Goal: Task Accomplishment & Management: Complete application form

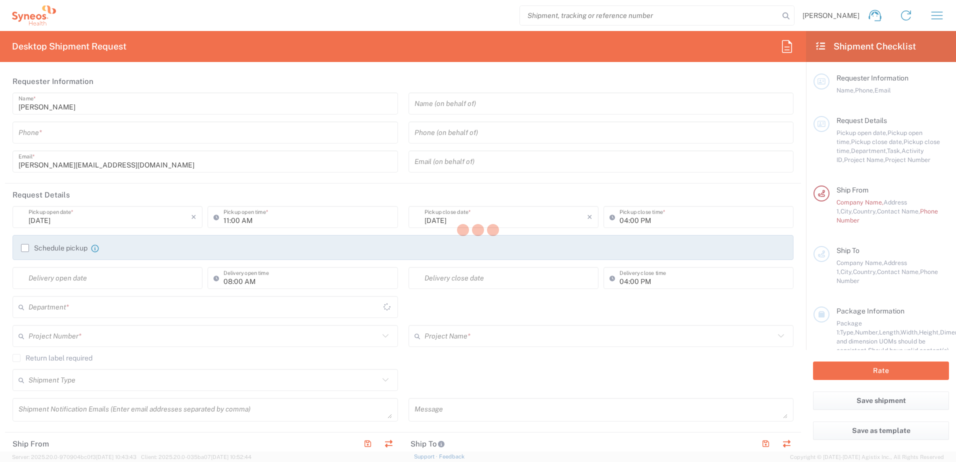
type input "[GEOGRAPHIC_DATA]"
type input "8801"
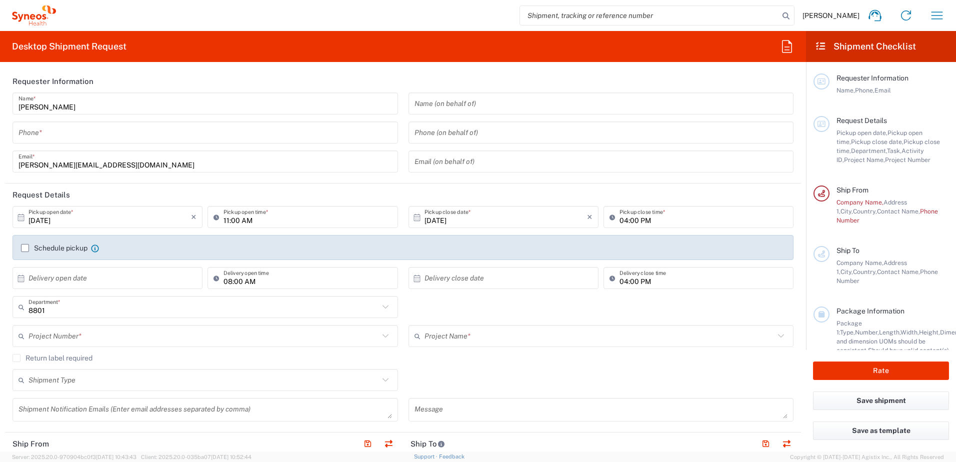
type input "Syneos Health UK Limited"
drag, startPoint x: 614, startPoint y: 8, endPoint x: 617, endPoint y: 15, distance: 7.0
click at [614, 8] on input "search" at bounding box center [649, 15] width 259 height 19
paste input "56993973"
type input "56993973"
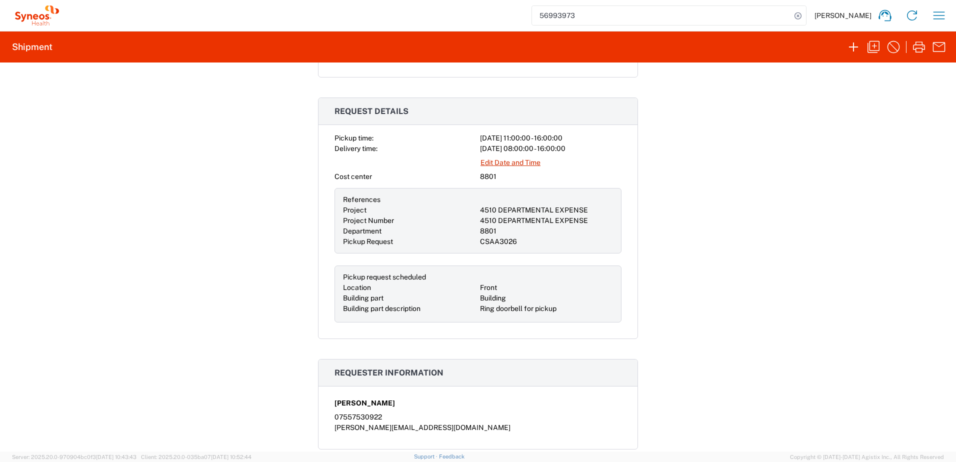
scroll to position [63, 0]
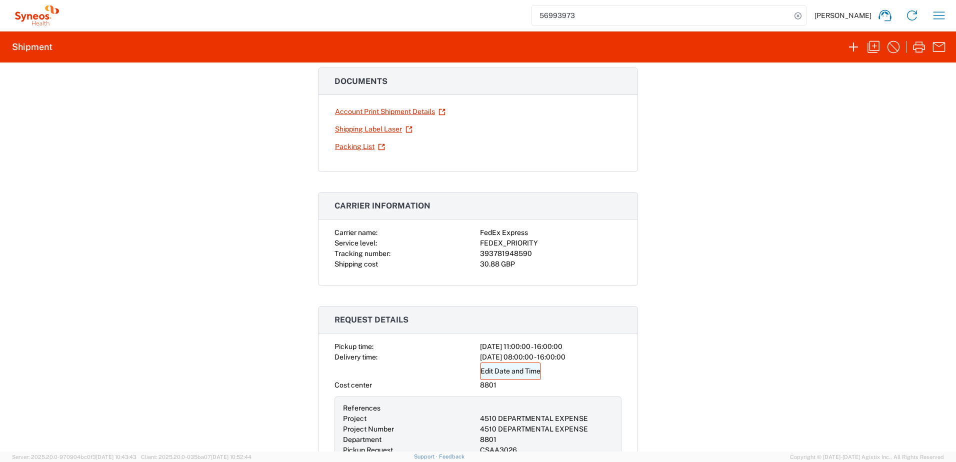
click at [504, 371] on link "Edit Date and Time" at bounding box center [510, 372] width 61 height 18
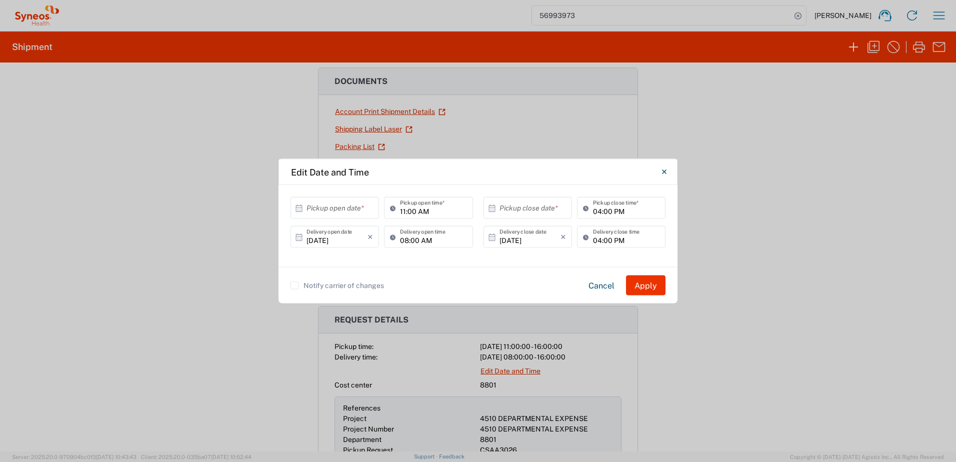
click at [344, 241] on input "[DATE]" at bounding box center [337, 237] width 61 height 18
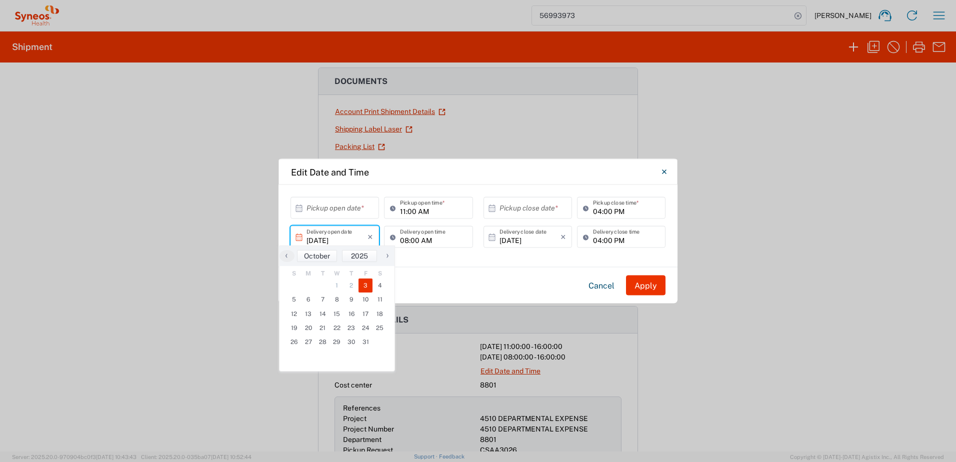
click at [345, 207] on input "text" at bounding box center [337, 208] width 61 height 18
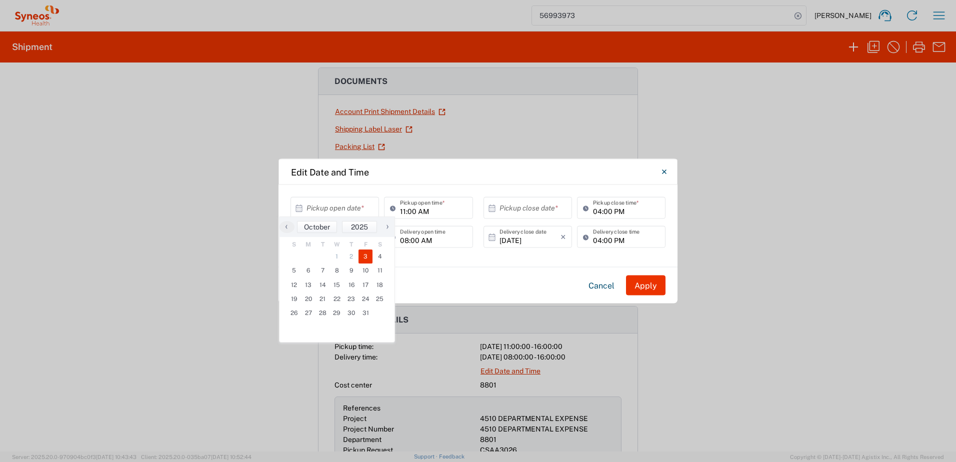
click at [367, 257] on span "3" at bounding box center [366, 257] width 15 height 14
type input "[DATE]"
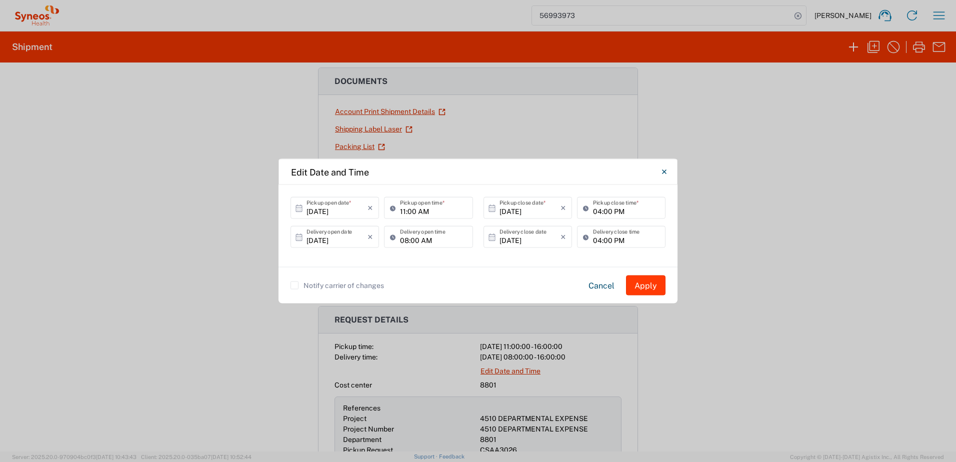
click at [650, 288] on button "Apply" at bounding box center [646, 286] width 40 height 20
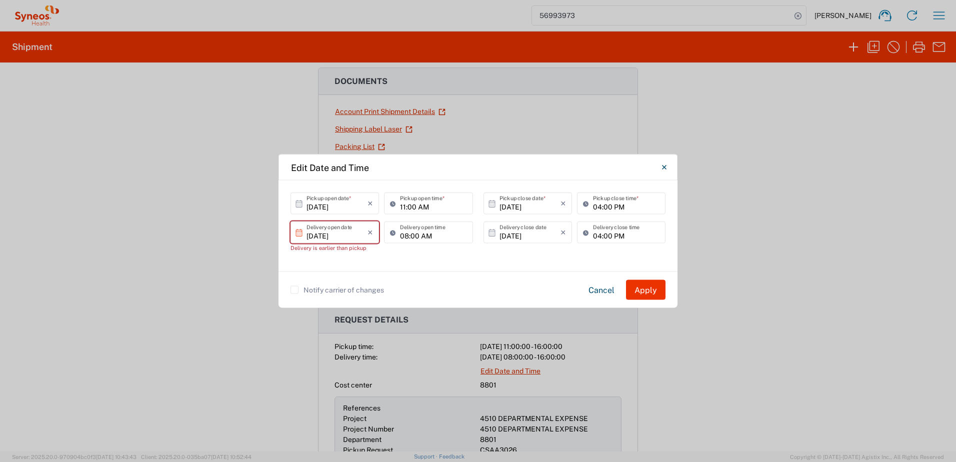
click at [351, 234] on input "[DATE]" at bounding box center [337, 233] width 61 height 18
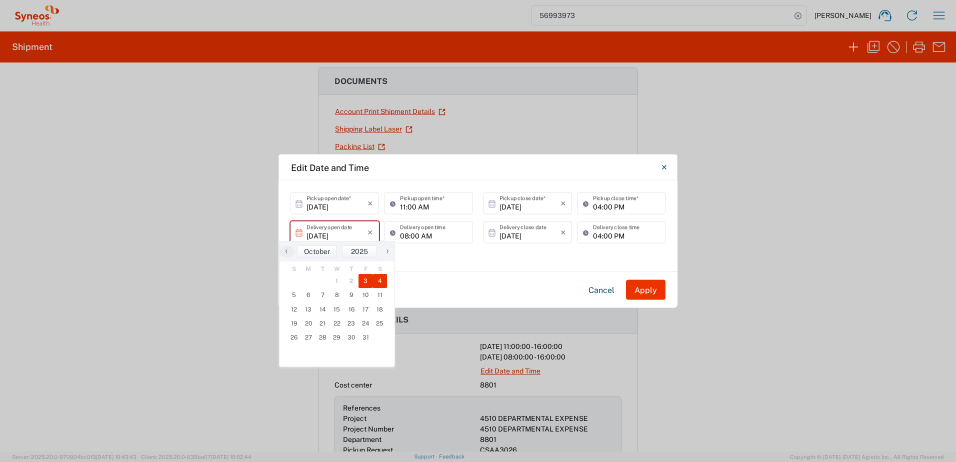
click at [379, 282] on span "4" at bounding box center [380, 281] width 15 height 14
type input "[DATE]"
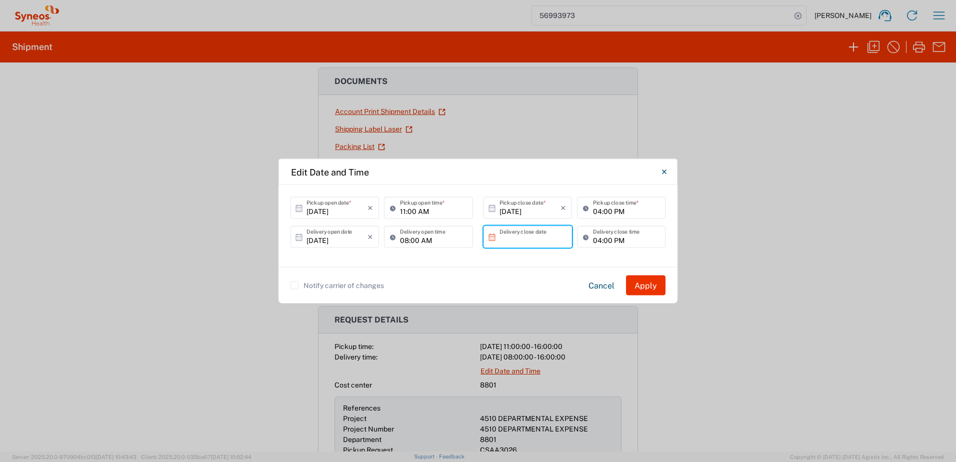
click at [517, 241] on input "text" at bounding box center [530, 237] width 61 height 18
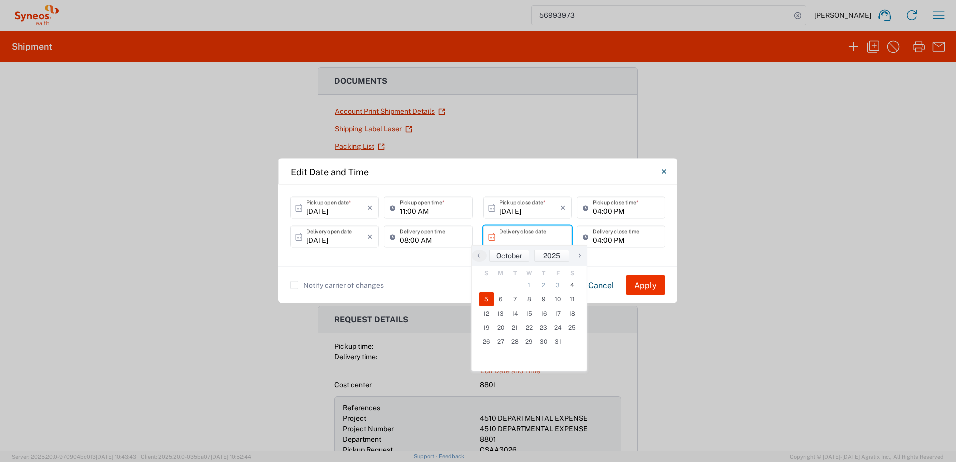
click at [489, 297] on span "5" at bounding box center [487, 300] width 15 height 14
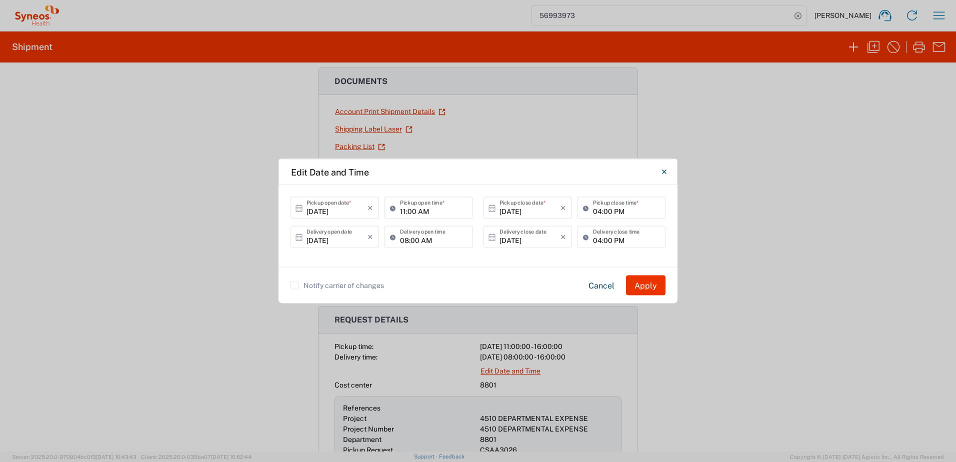
click at [550, 242] on input "[DATE]" at bounding box center [530, 237] width 61 height 18
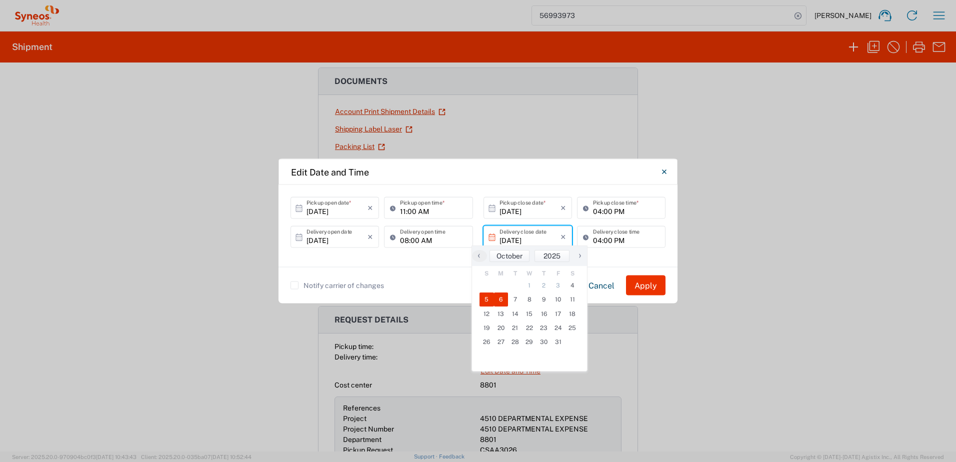
click at [505, 298] on span "6" at bounding box center [501, 300] width 15 height 14
type input "[DATE]"
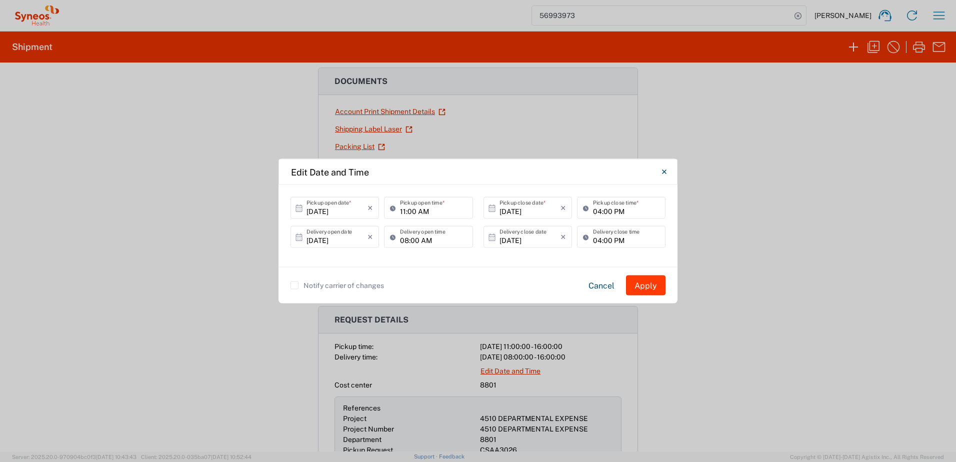
click at [646, 288] on button "Apply" at bounding box center [646, 286] width 40 height 20
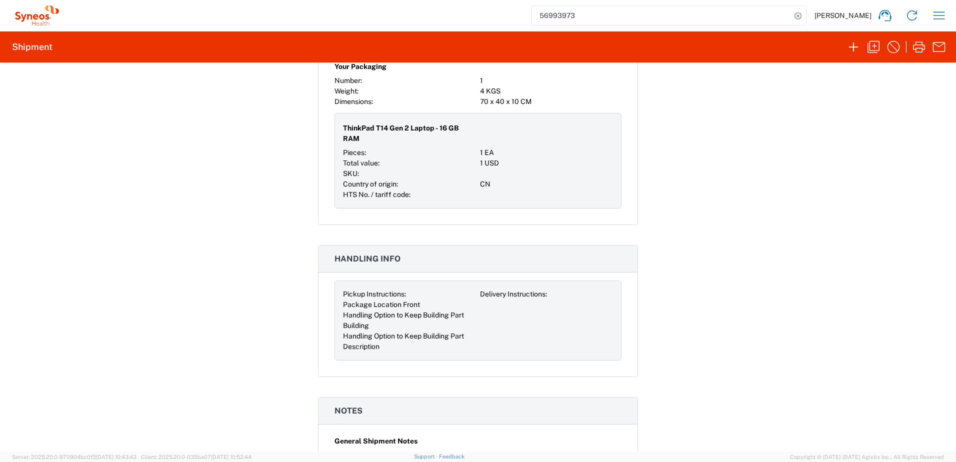
scroll to position [1063, 0]
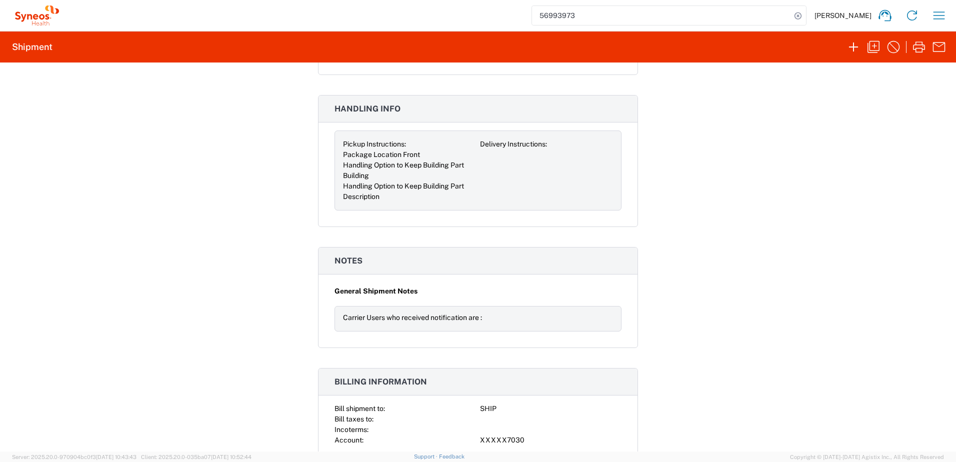
click at [737, 329] on div "Shipment 56993973 Google Maps Documents Account Print Shipment Details Shipping…" at bounding box center [478, 257] width 956 height 389
click at [372, 306] on div "Carrier Users who received notification are :" at bounding box center [478, 319] width 287 height 26
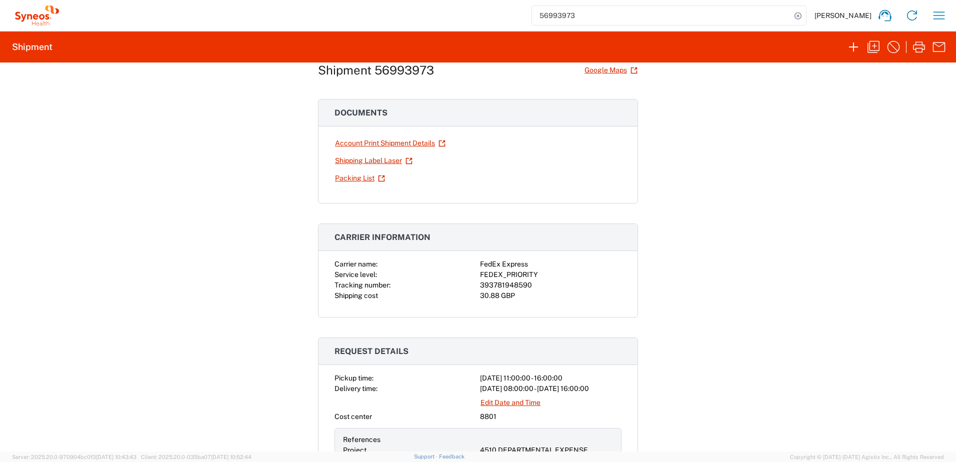
scroll to position [0, 0]
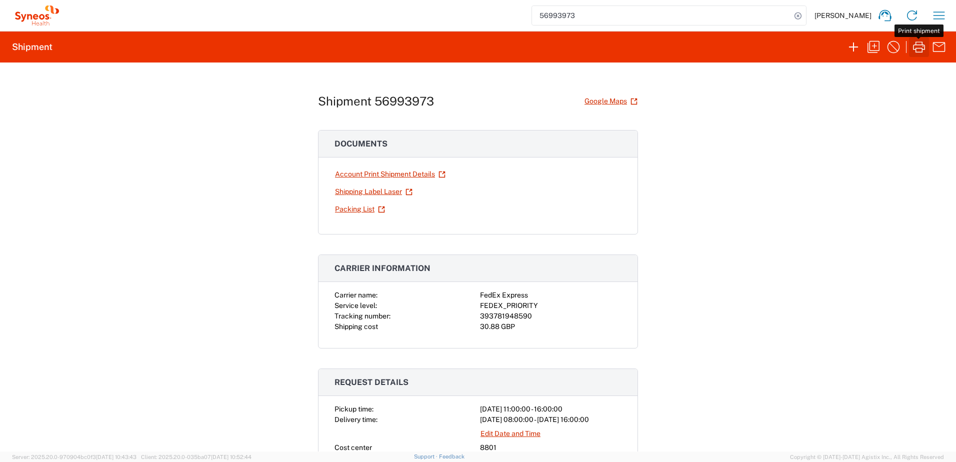
click at [920, 47] on icon "button" at bounding box center [919, 47] width 16 height 16
click at [940, 51] on icon "button" at bounding box center [939, 47] width 16 height 16
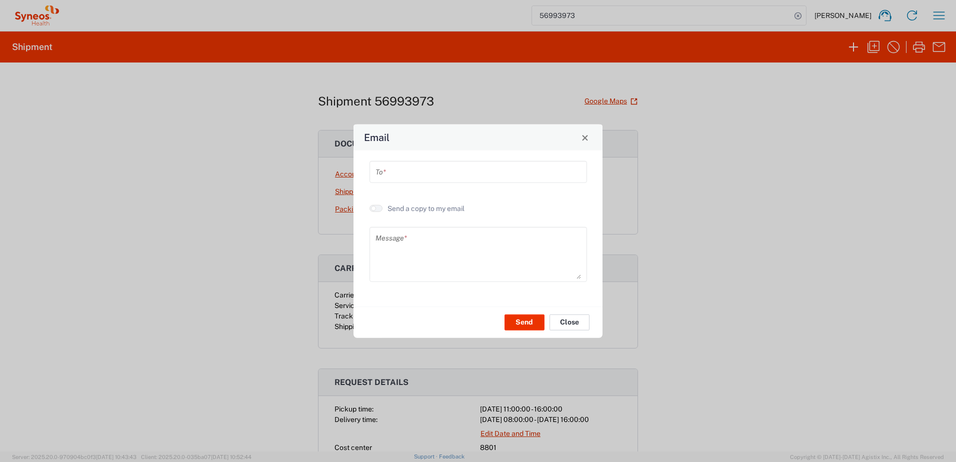
click at [571, 323] on button "Close" at bounding box center [570, 322] width 40 height 16
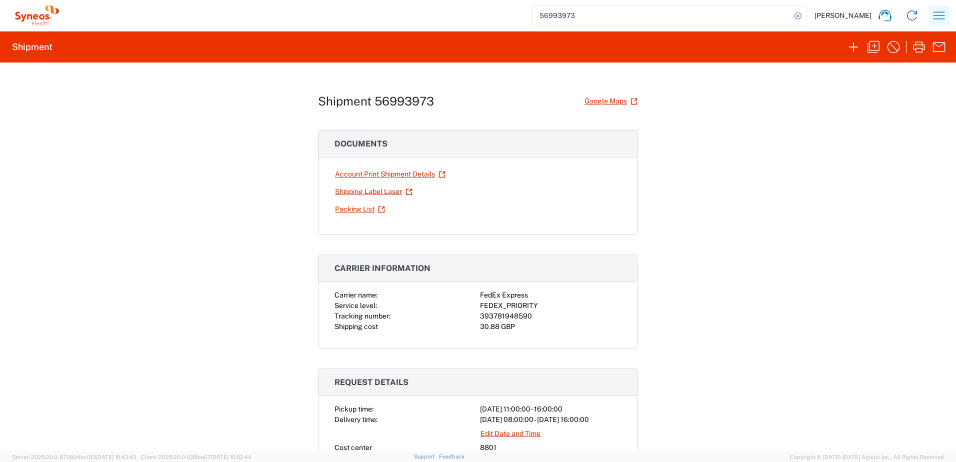
click at [942, 13] on icon "button" at bounding box center [940, 16] width 12 height 8
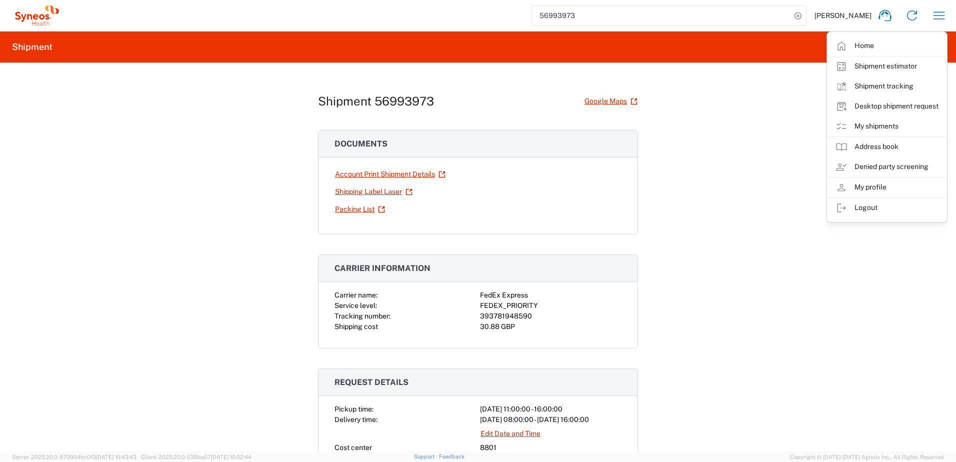
drag, startPoint x: 752, startPoint y: 338, endPoint x: 747, endPoint y: 343, distance: 6.7
click at [753, 340] on div "Shipment 56993973 Google Maps Documents Account Print Shipment Details Shipping…" at bounding box center [478, 257] width 956 height 389
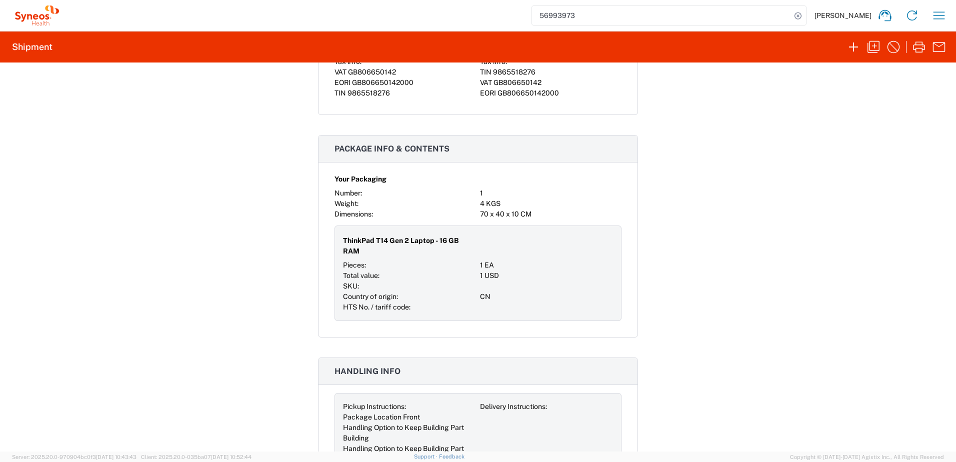
scroll to position [1063, 0]
